Goal: Task Accomplishment & Management: Use online tool/utility

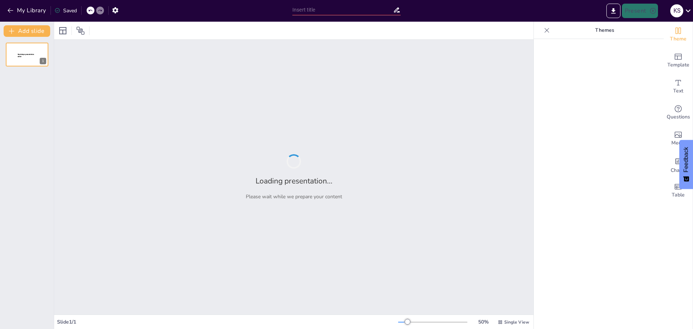
type input "Zasady Bezpiecznego Korzystania z Internetu"
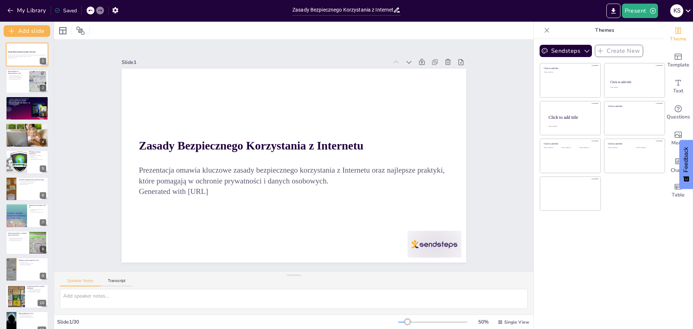
checkbox input "true"
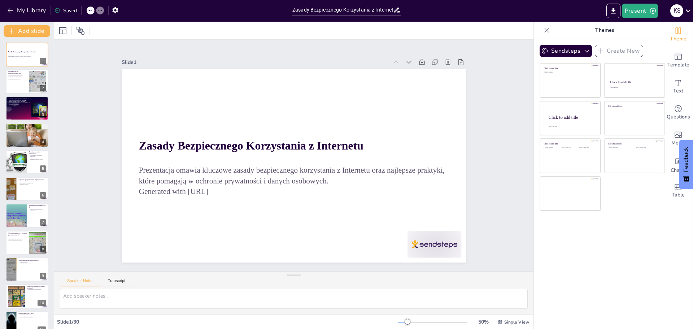
checkbox input "true"
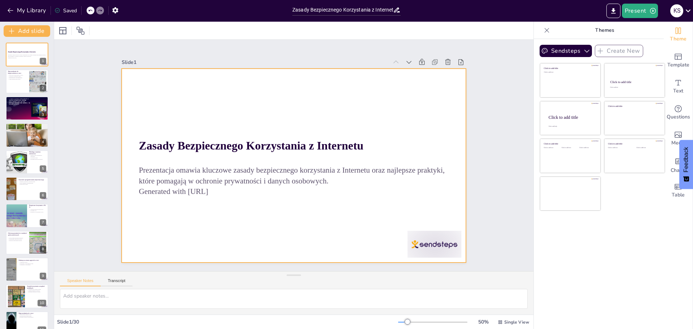
checkbox input "true"
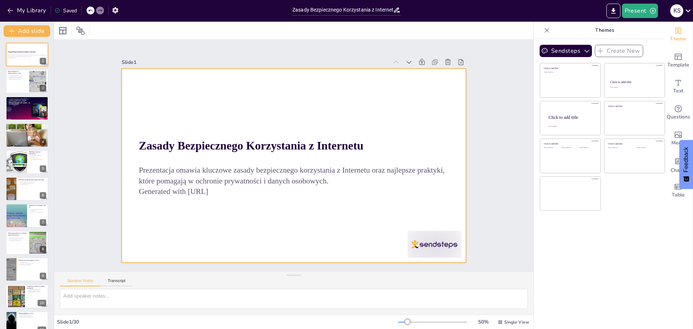
checkbox input "true"
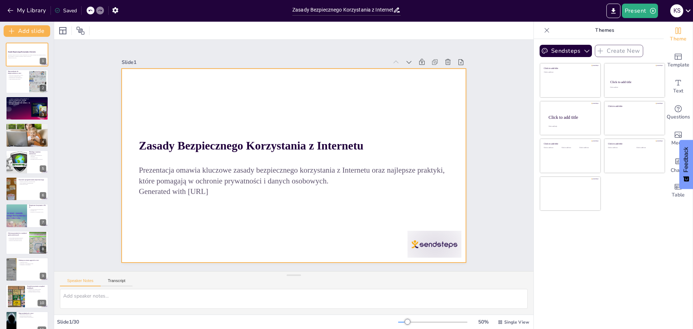
checkbox input "true"
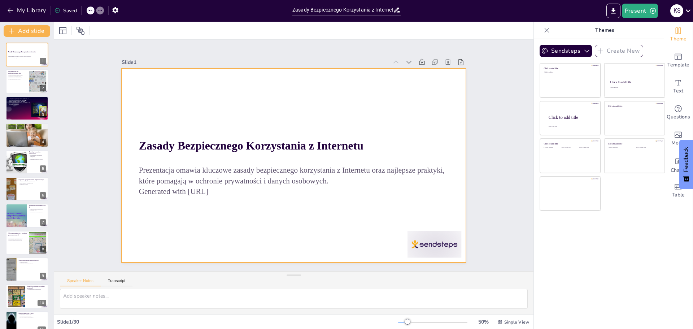
checkbox input "true"
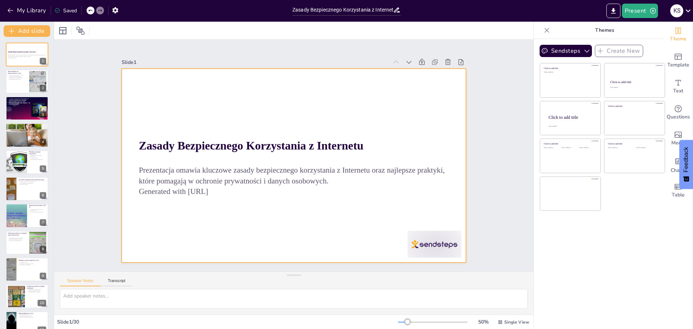
checkbox input "true"
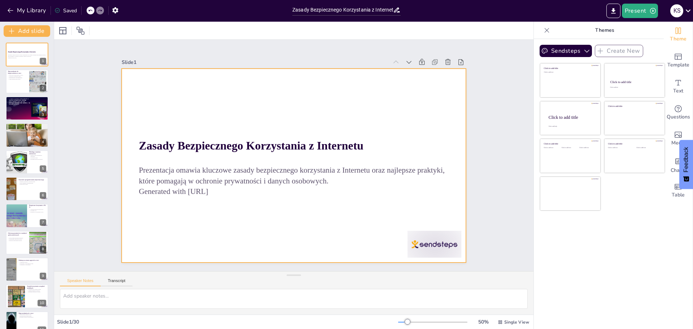
checkbox input "true"
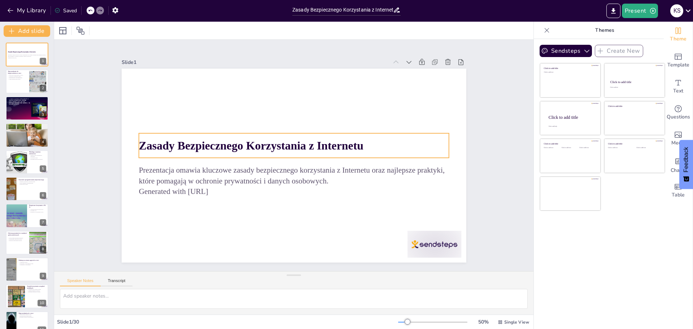
checkbox input "true"
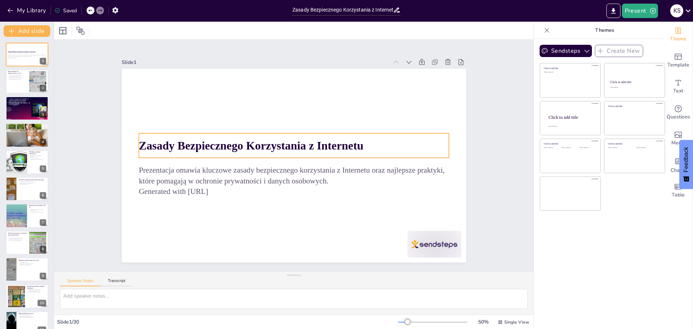
checkbox input "true"
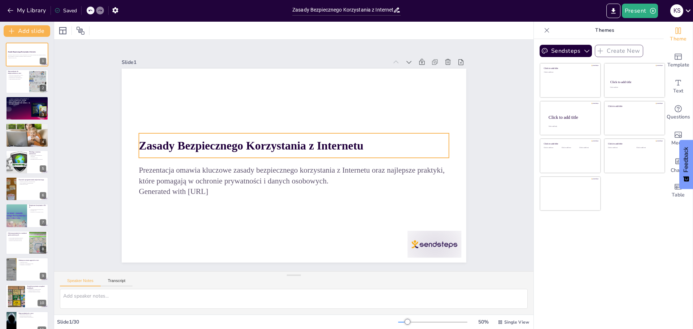
checkbox input "true"
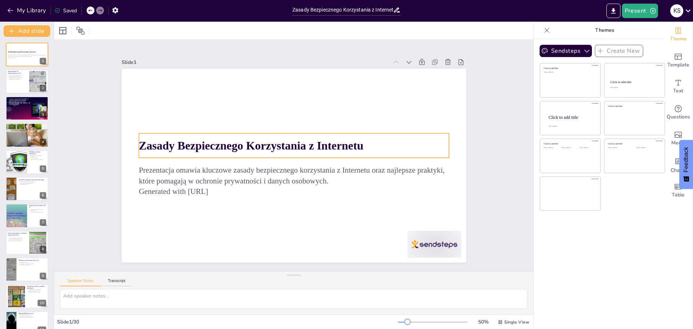
checkbox input "true"
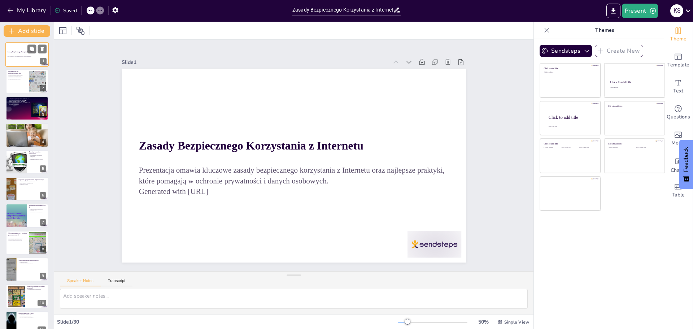
checkbox input "true"
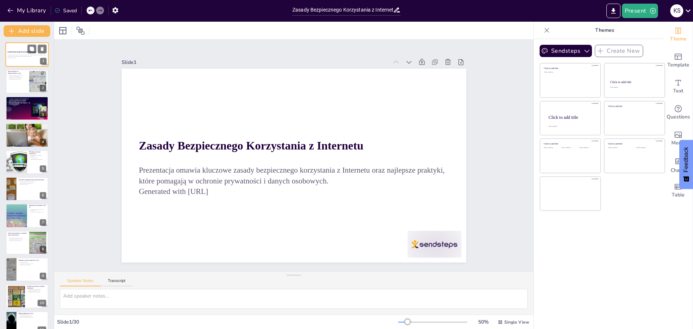
checkbox input "true"
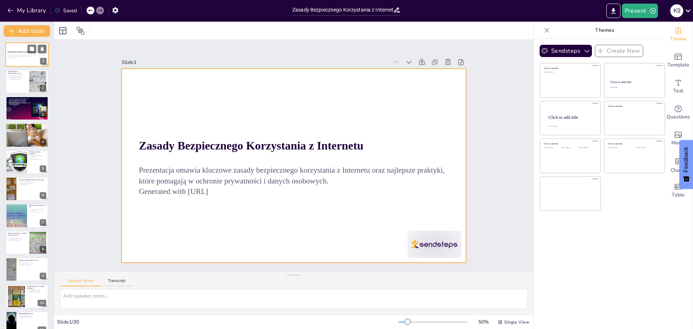
checkbox input "true"
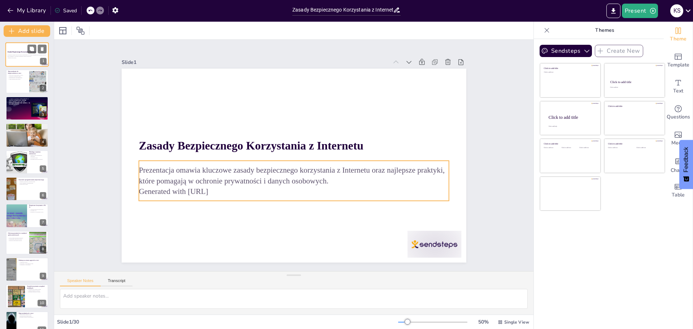
checkbox input "true"
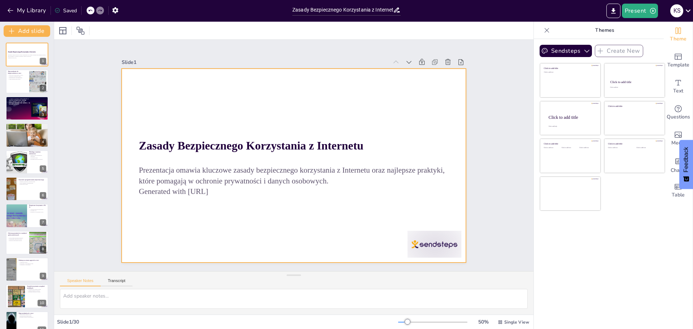
checkbox input "true"
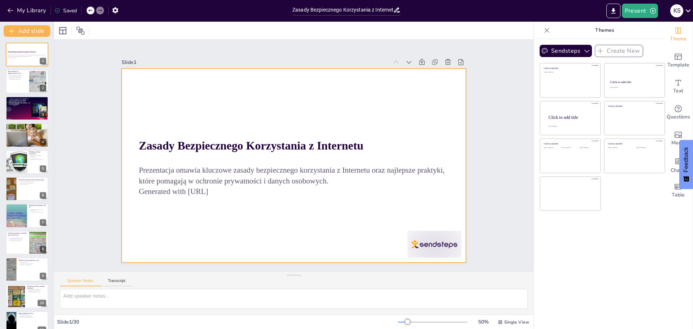
checkbox input "true"
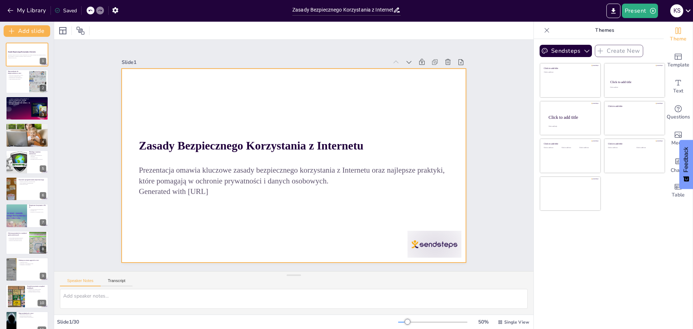
checkbox input "true"
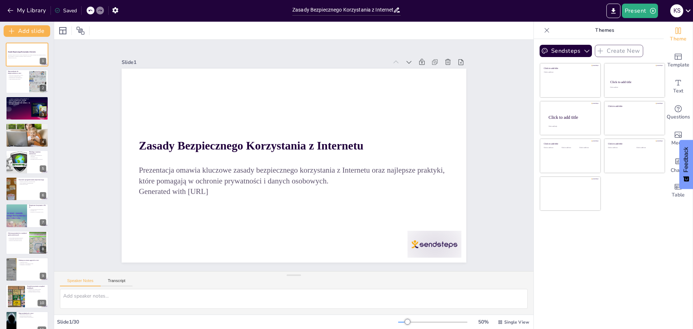
checkbox input "true"
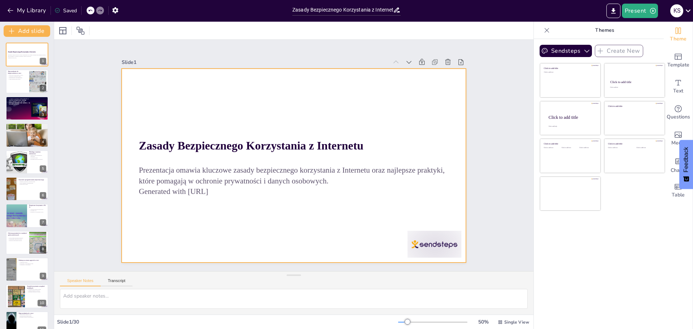
checkbox input "true"
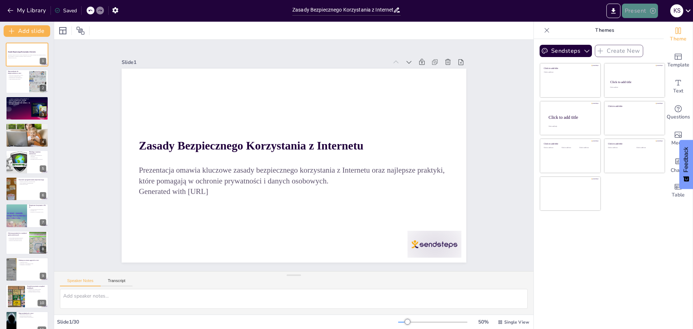
click at [641, 14] on button "Present" at bounding box center [640, 11] width 36 height 14
click at [645, 27] on li "Preview presentation" at bounding box center [650, 27] width 57 height 12
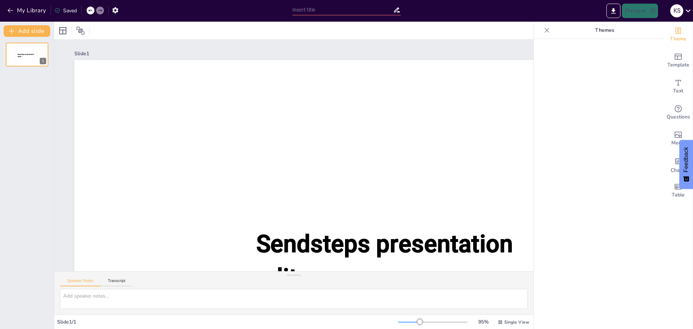
type input "Zasady Bezpiecznego Korzystania z Internetu"
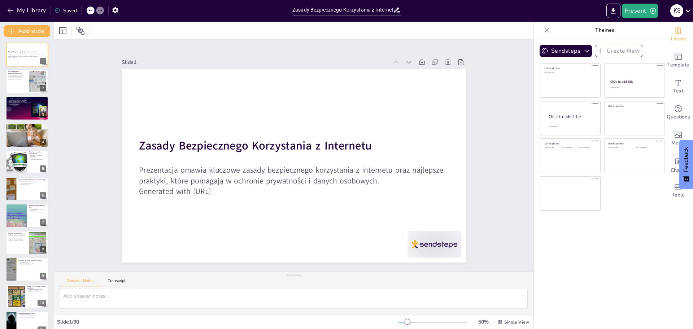
checkbox input "true"
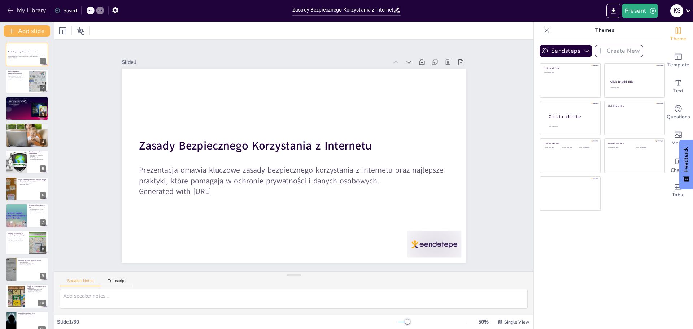
checkbox input "true"
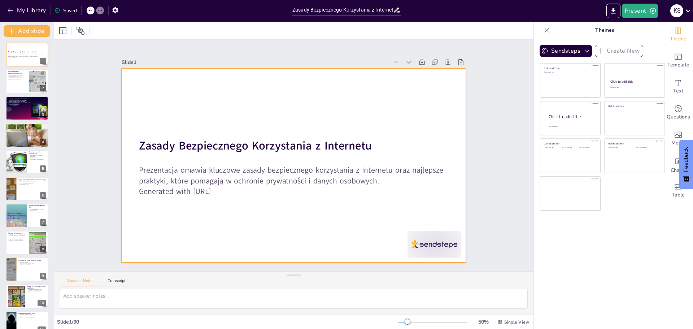
checkbox input "true"
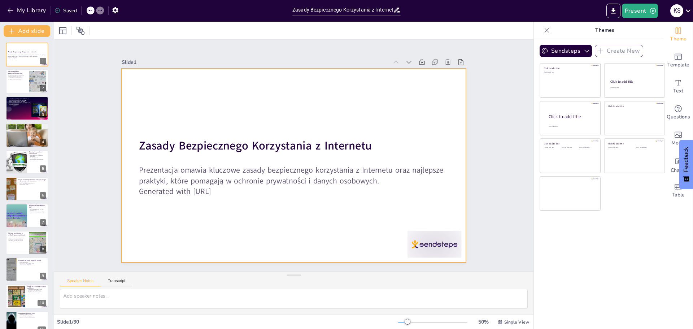
checkbox input "true"
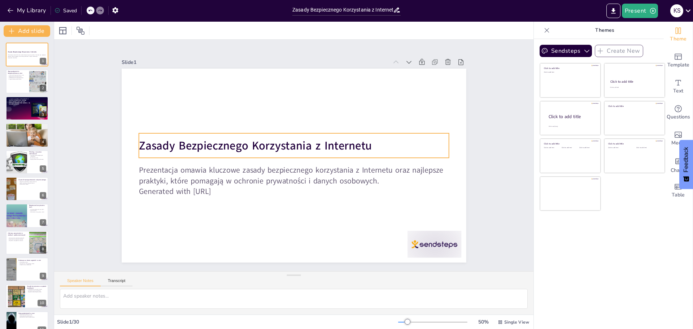
checkbox input "true"
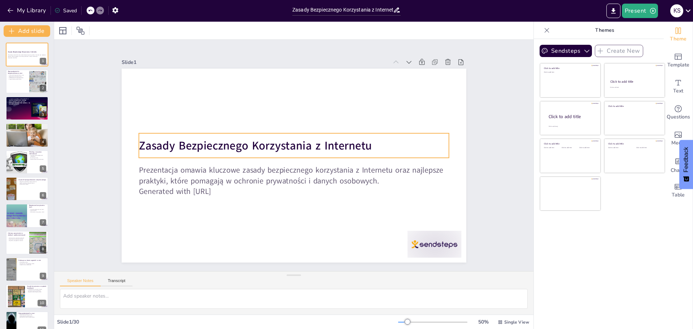
checkbox input "true"
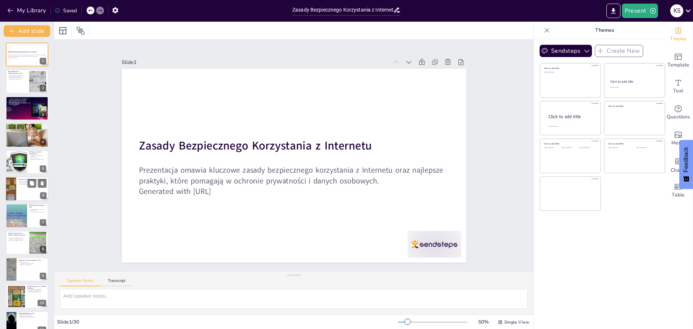
checkbox input "true"
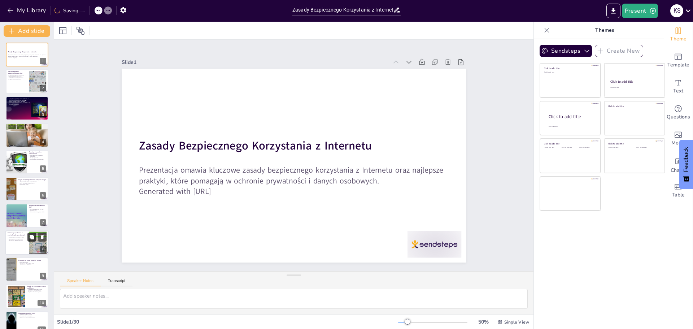
checkbox input "true"
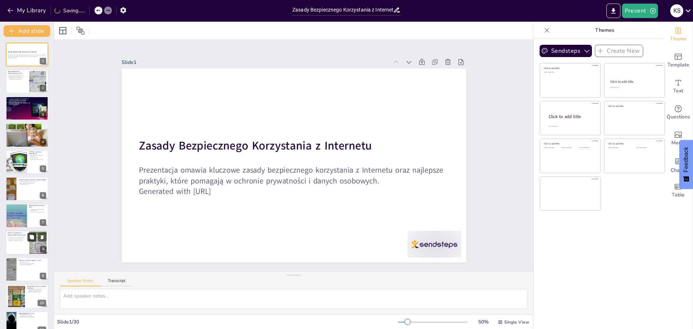
checkbox input "true"
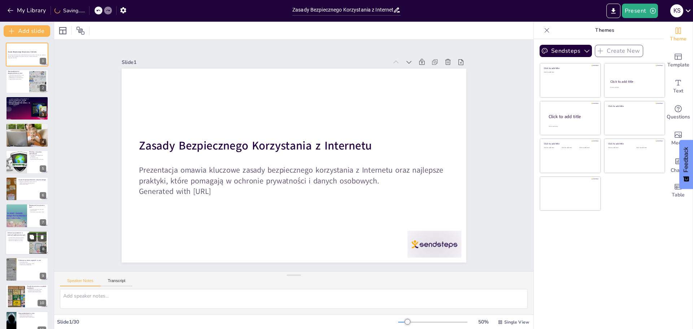
checkbox input "true"
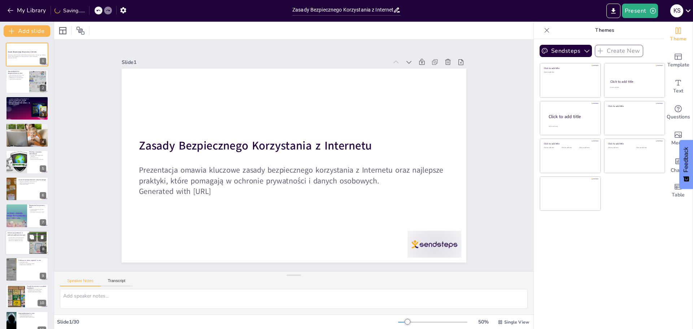
checkbox input "true"
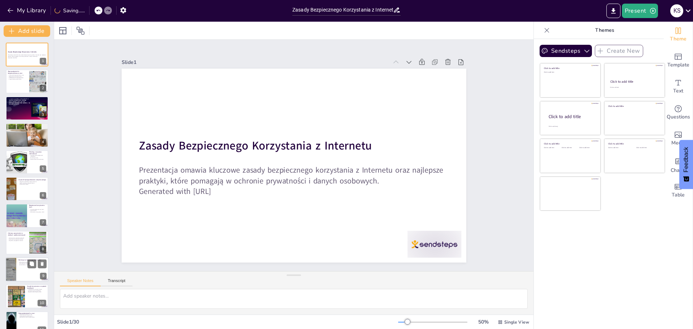
checkbox input "true"
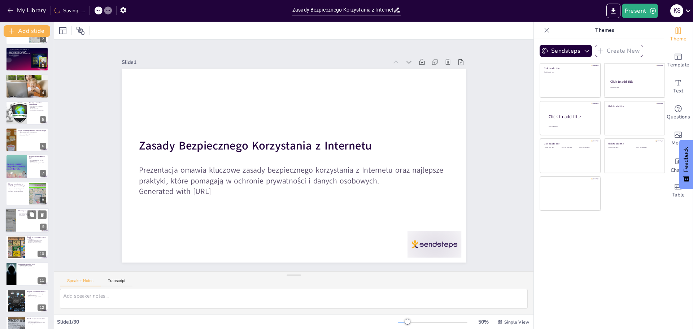
checkbox input "true"
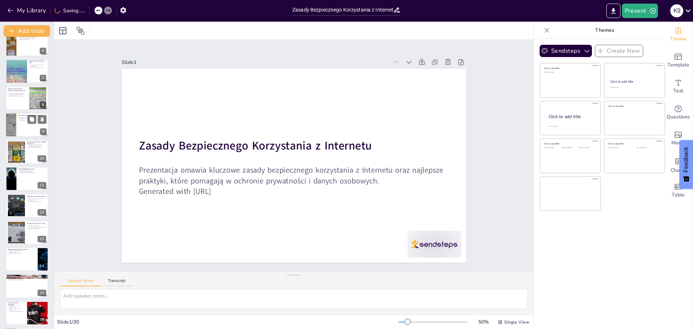
checkbox input "true"
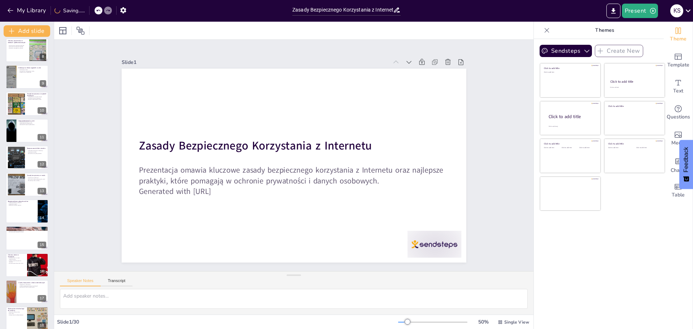
checkbox input "true"
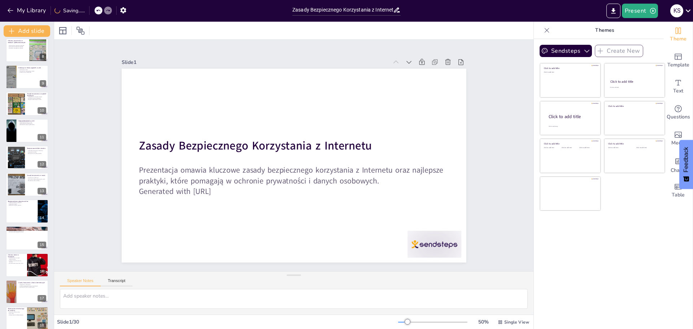
checkbox input "true"
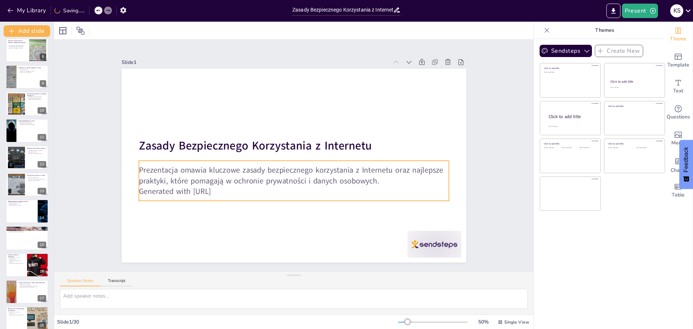
scroll to position [253, 0]
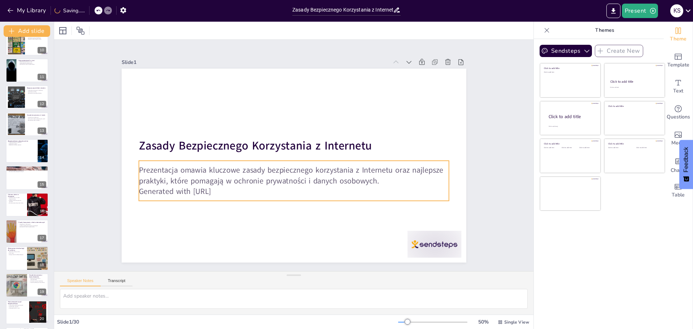
checkbox input "true"
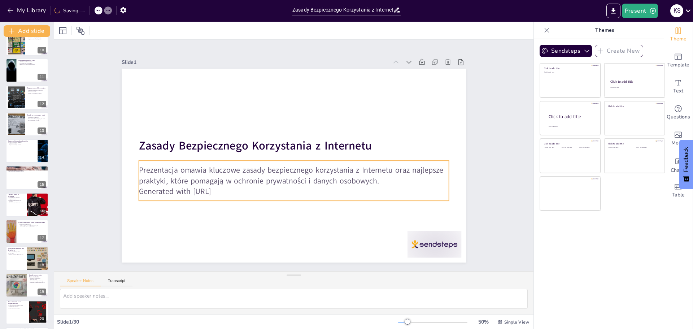
checkbox input "true"
